Goal: Information Seeking & Learning: Learn about a topic

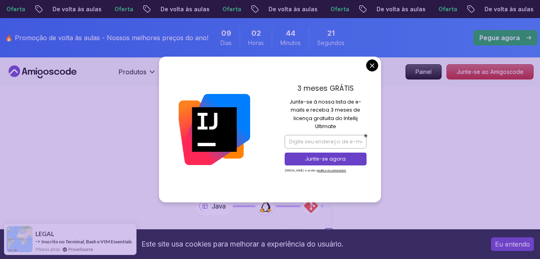
drag, startPoint x: 368, startPoint y: 69, endPoint x: 368, endPoint y: 37, distance: 31.7
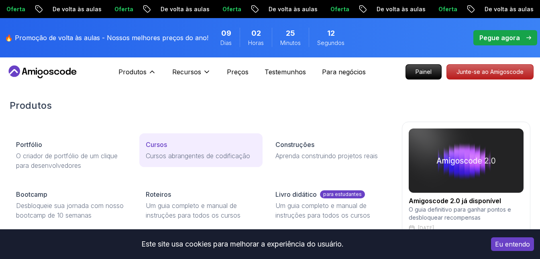
click at [158, 143] on font "Cursos" at bounding box center [156, 145] width 21 height 8
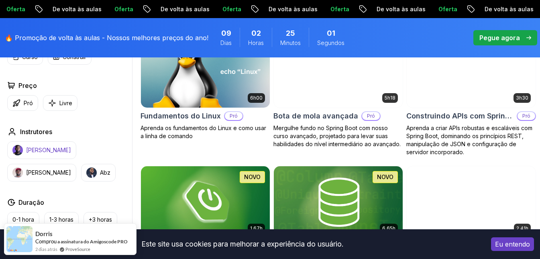
scroll to position [201, 0]
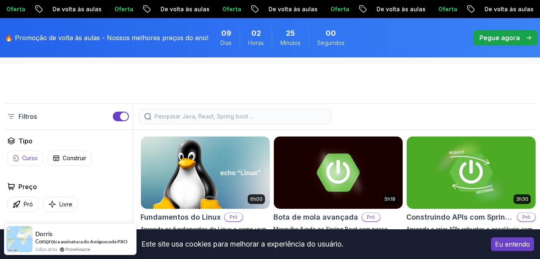
click at [25, 162] on p "Curso" at bounding box center [30, 158] width 16 height 8
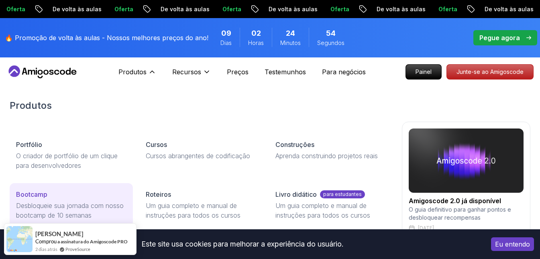
click at [56, 197] on div "Bootcamp" at bounding box center [71, 195] width 110 height 10
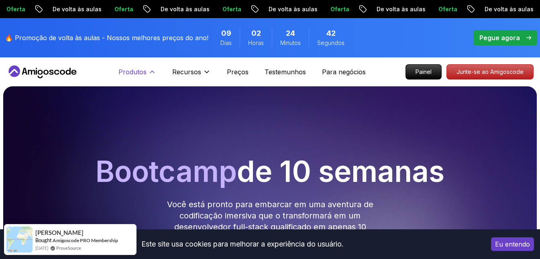
click at [152, 74] on icon at bounding box center [152, 72] width 8 height 8
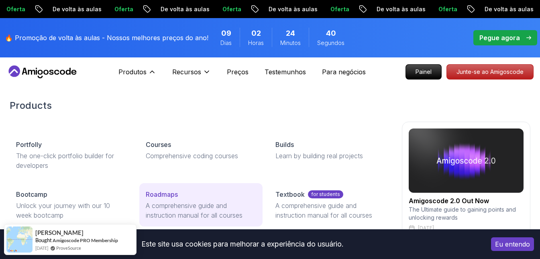
scroll to position [121, 0]
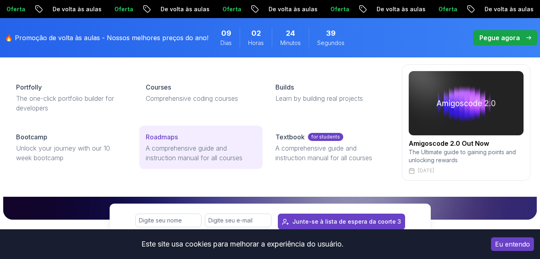
click at [176, 141] on p "Roadmaps" at bounding box center [162, 137] width 32 height 10
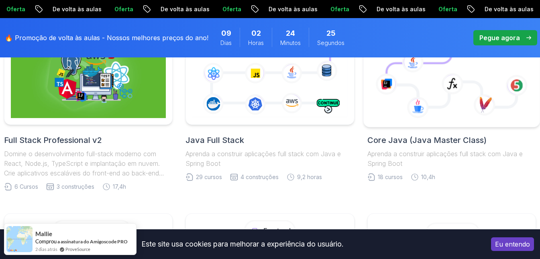
scroll to position [223, 0]
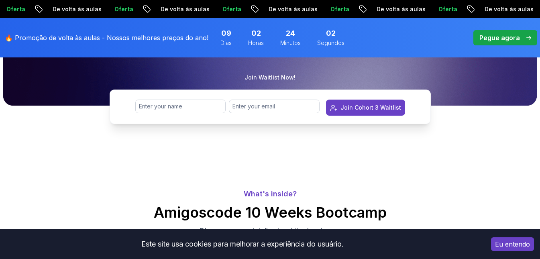
scroll to position [148, 0]
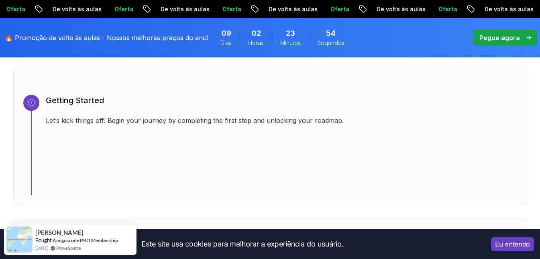
scroll to position [402, 0]
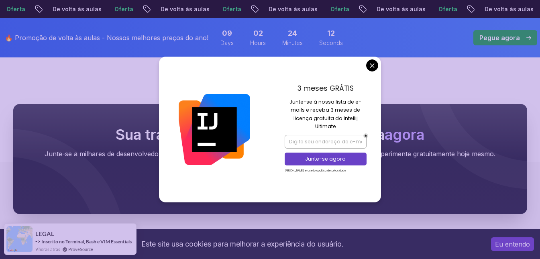
scroll to position [2996, 0]
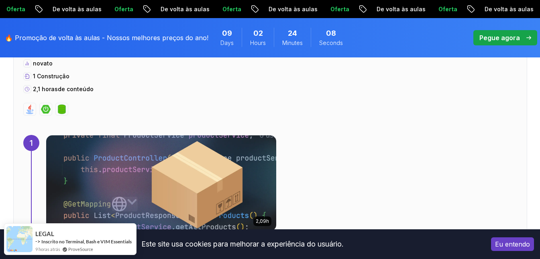
scroll to position [384, 0]
